Goal: Ask a question: Seek information or help from site administrators or community

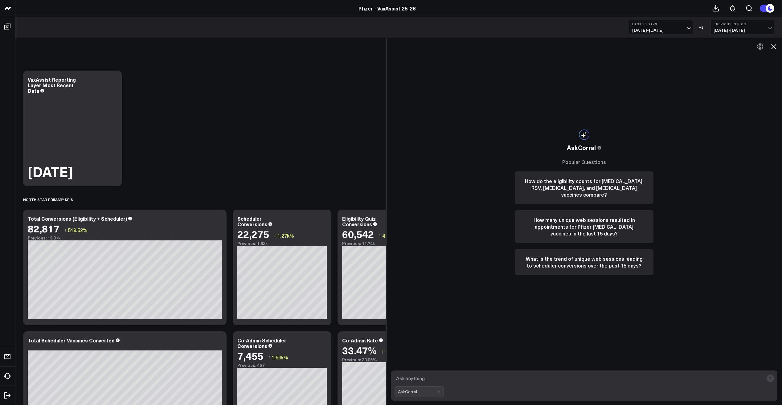
click at [658, 31] on span "[DATE] - [DATE]" at bounding box center [660, 30] width 57 height 5
click at [652, 197] on link "Custom Dates" at bounding box center [661, 197] width 64 height 12
select select "8"
select select "2025"
click at [706, 43] on button "button" at bounding box center [709, 44] width 6 height 7
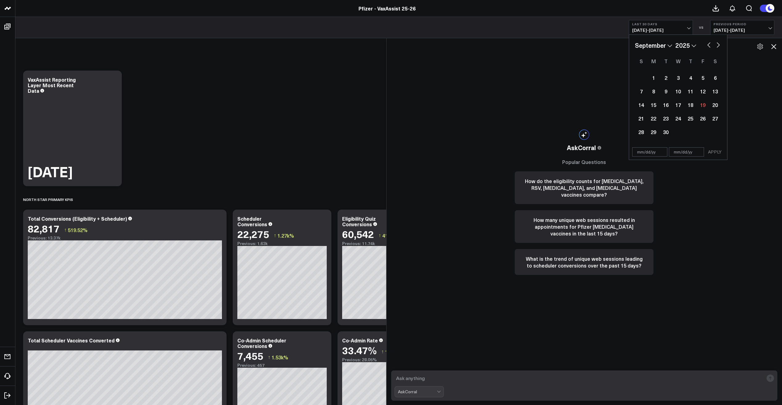
select select "7"
select select "2025"
click at [657, 94] on div "4" at bounding box center [653, 91] width 12 height 12
type input "[DATE]"
select select "7"
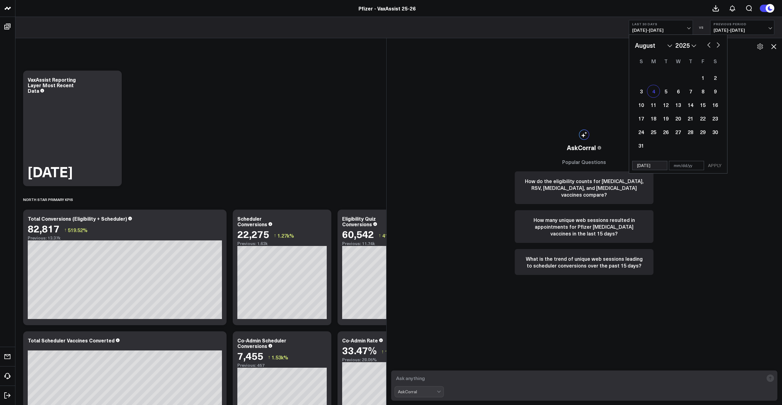
select select "2025"
click at [718, 45] on button "button" at bounding box center [718, 44] width 6 height 7
select select "8"
select select "2025"
click at [642, 94] on div "7" at bounding box center [641, 91] width 12 height 12
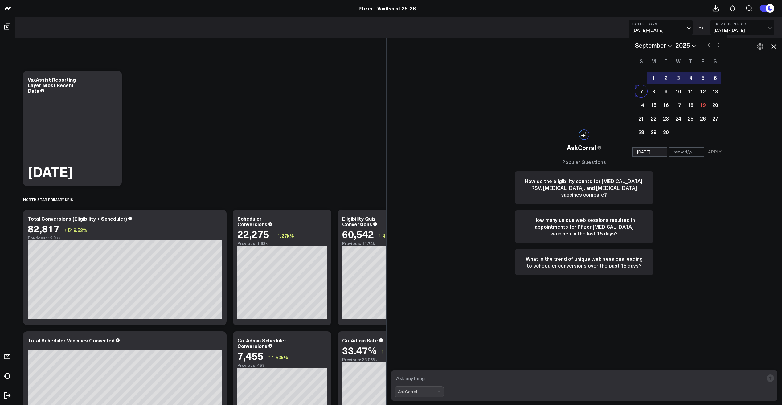
type input "[DATE]"
select select "8"
select select "2025"
click at [717, 151] on button "APPLY" at bounding box center [715, 151] width 18 height 9
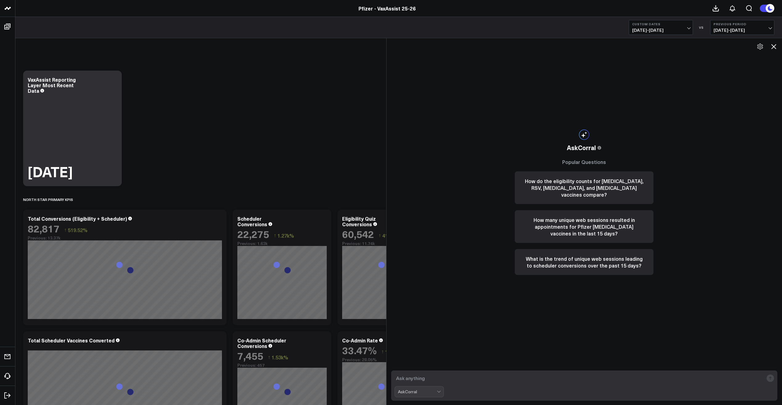
click at [417, 378] on textarea at bounding box center [579, 378] width 369 height 11
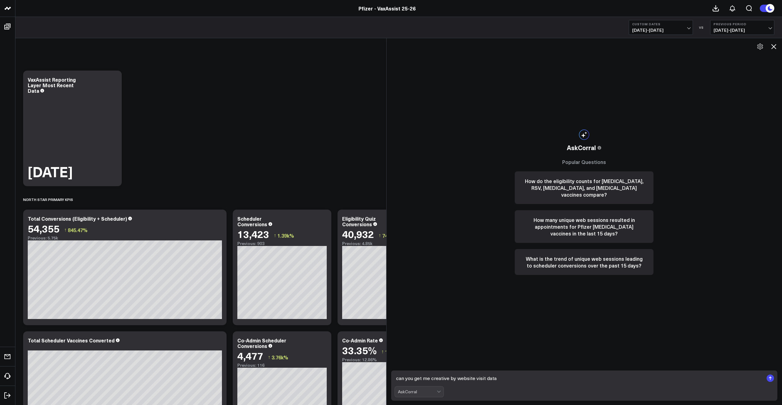
type textarea "can you get me creative by website visit data?"
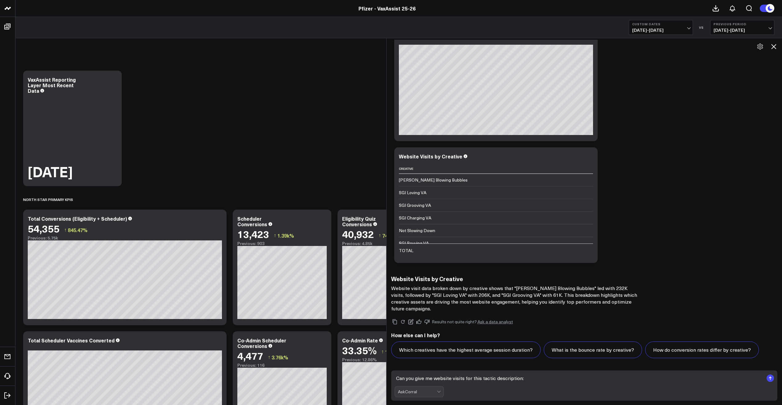
paste textarea "Dont Throw Off Your Game"
type textarea "Can you give me website visits for this tactic description: "Dont Throw Off You…"
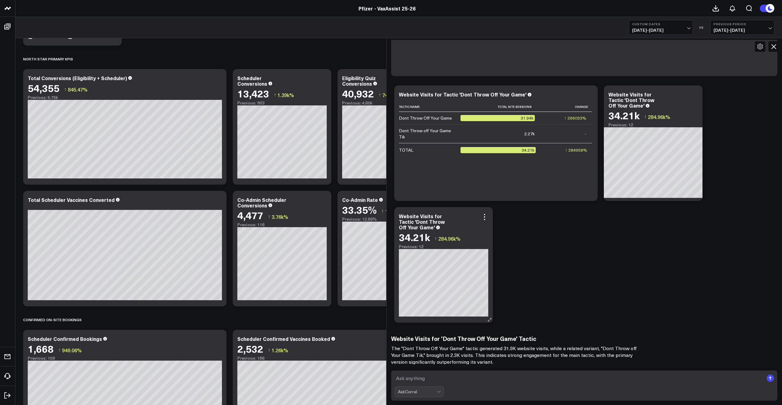
scroll to position [754, 0]
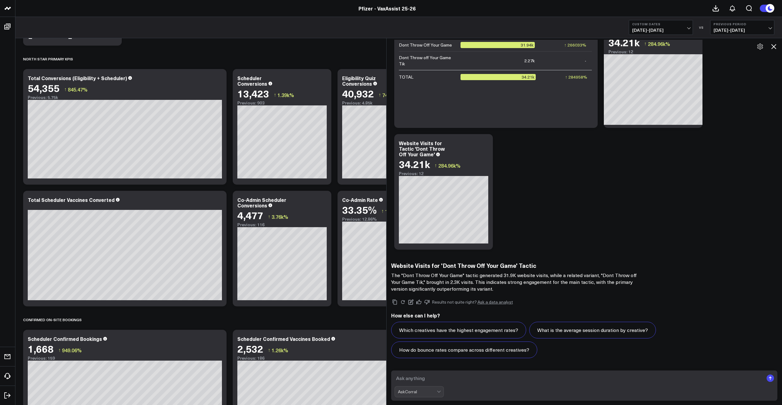
click at [455, 378] on textarea at bounding box center [579, 378] width 369 height 11
type textarea "can you give me the engaged visit count for these tactics?"
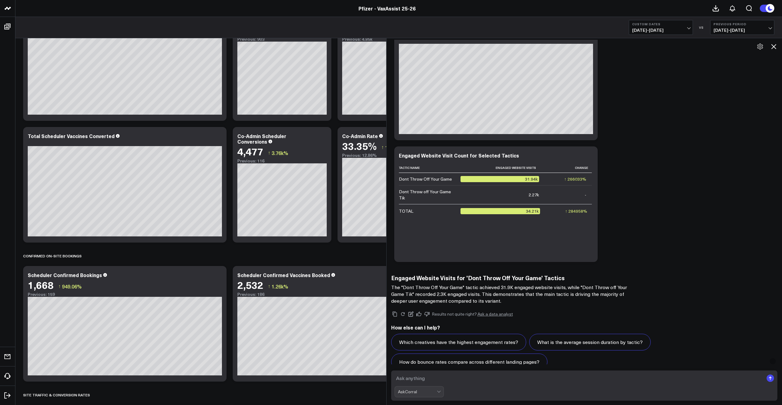
scroll to position [1259, 0]
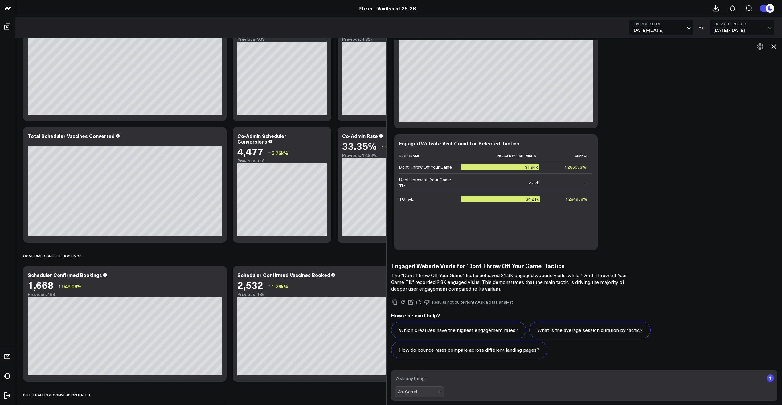
click at [442, 377] on textarea at bounding box center [579, 378] width 369 height 11
click at [418, 377] on textarea at bounding box center [579, 378] width 369 height 11
type textarea "these numbers are the same as total site sessions. are they the same metric?"
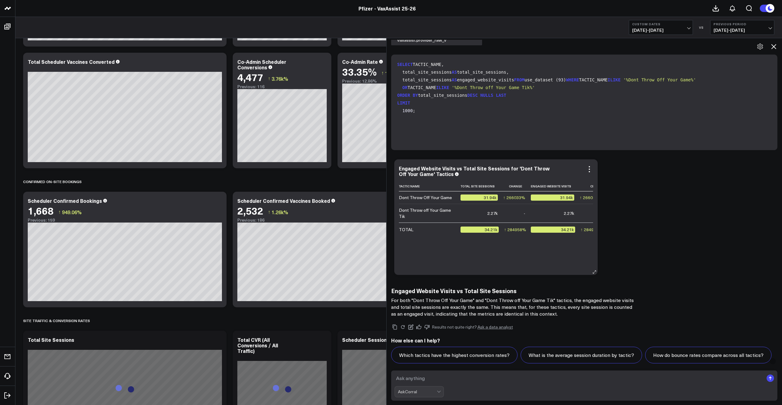
scroll to position [1616, 0]
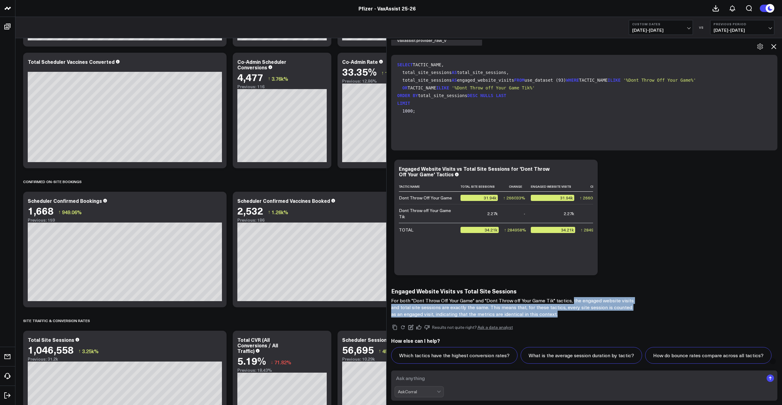
drag, startPoint x: 574, startPoint y: 301, endPoint x: 605, endPoint y: 313, distance: 33.1
click at [605, 313] on p "For both "Dont Throw Off Your Game" and "Dont Throw off Your Game Tik" tactics,…" at bounding box center [514, 307] width 247 height 20
copy p "the engaged website visits and total site sessions are exactly the same. This m…"
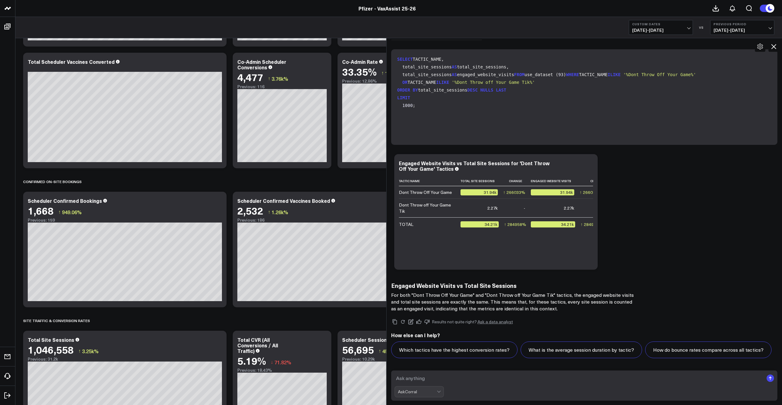
click at [418, 377] on textarea at bounding box center [579, 378] width 369 height 11
type textarea "okay thank you"
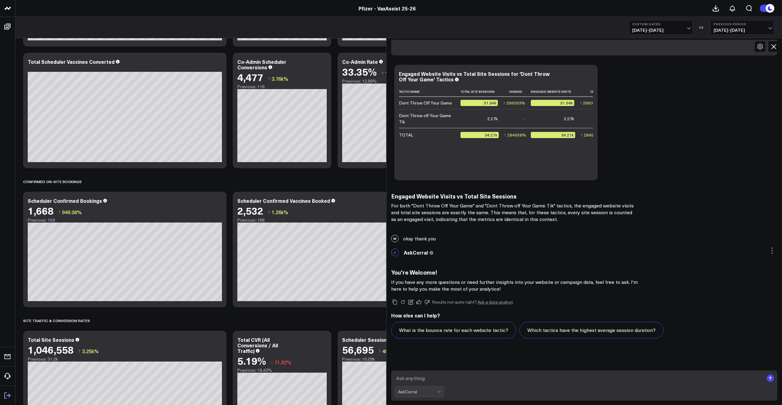
scroll to position [1711, 0]
